Goal: Task Accomplishment & Management: Manage account settings

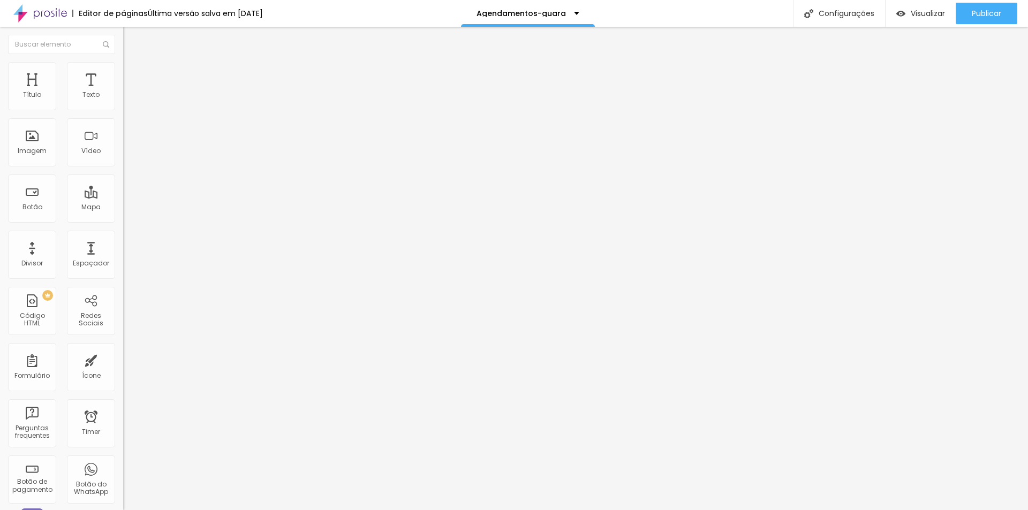
click at [123, 114] on span "Editar perguntas" at bounding box center [153, 108] width 61 height 9
drag, startPoint x: 590, startPoint y: 181, endPoint x: 691, endPoint y: 190, distance: 101.6
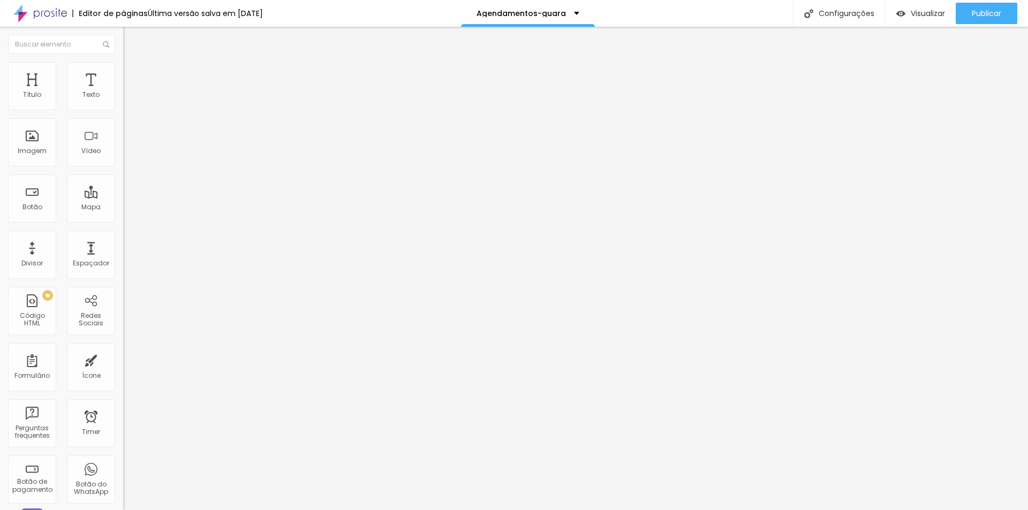
drag, startPoint x: 467, startPoint y: 279, endPoint x: 312, endPoint y: 278, distance: 154.3
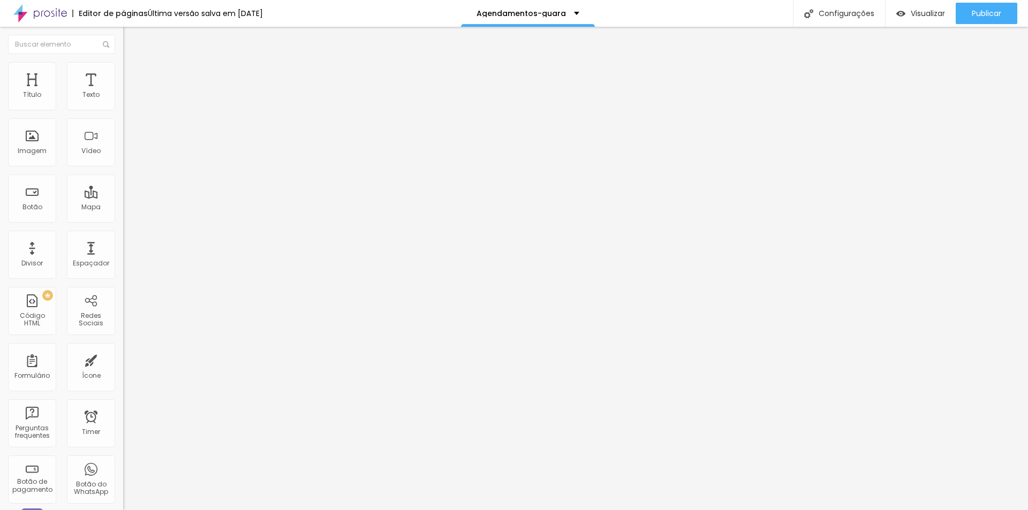
drag, startPoint x: 709, startPoint y: 305, endPoint x: 379, endPoint y: 304, distance: 329.4
copy p "Av. Brasilia, [STREET_ADDRESS]"
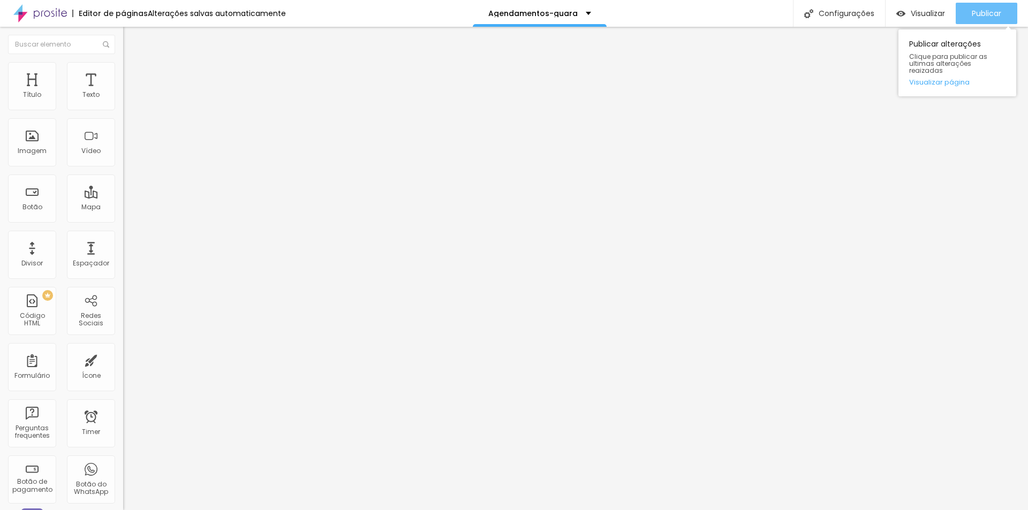
click at [983, 13] on span "Publicar" at bounding box center [986, 13] width 29 height 9
click at [123, 114] on span "Editar perguntas" at bounding box center [153, 108] width 61 height 9
drag, startPoint x: 571, startPoint y: 317, endPoint x: 383, endPoint y: 332, distance: 188.6
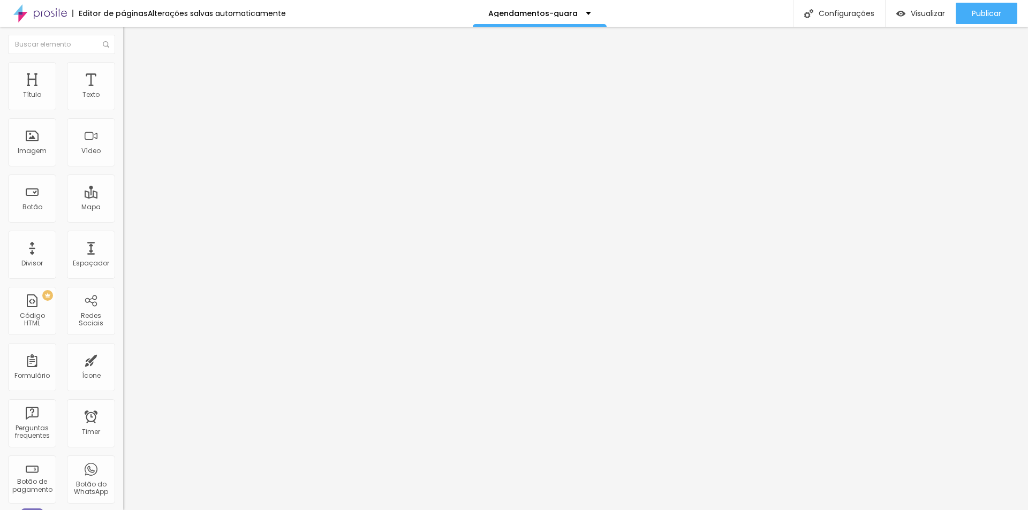
type input "[URL][DOMAIN_NAME]"
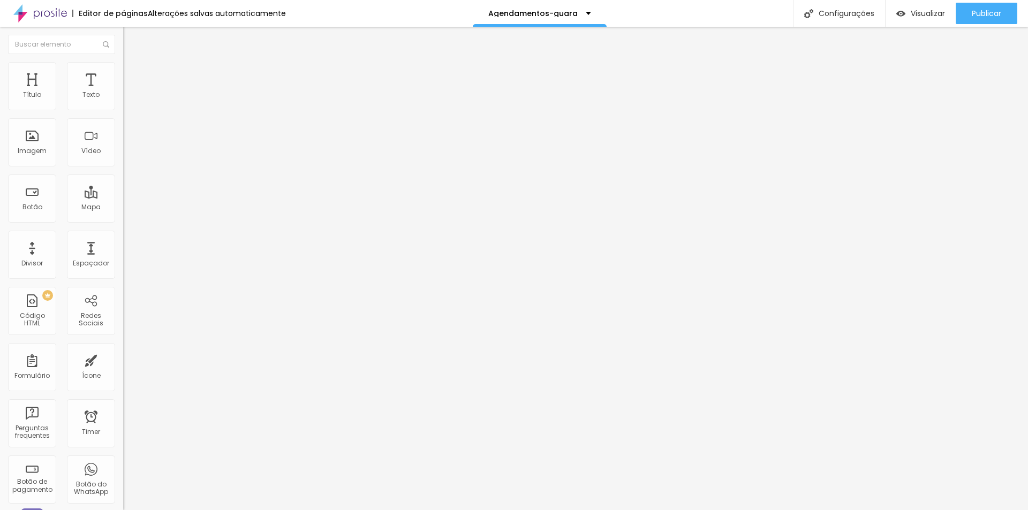
scroll to position [0, 0]
click at [981, 13] on span "Publicar" at bounding box center [986, 13] width 29 height 9
